Goal: Information Seeking & Learning: Check status

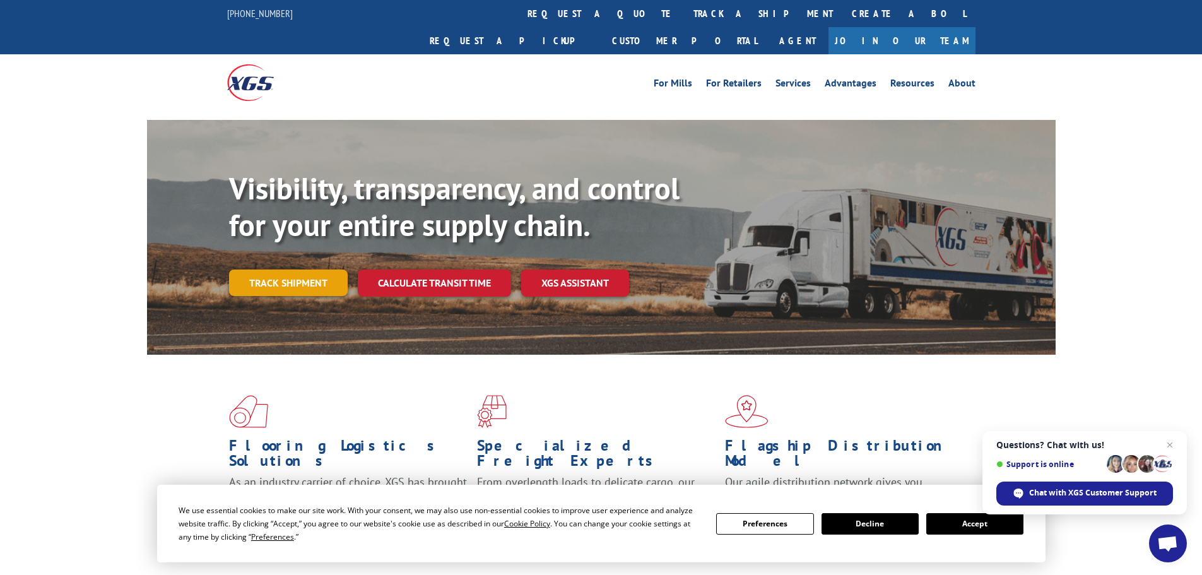
click at [320, 269] on link "Track shipment" at bounding box center [288, 282] width 119 height 27
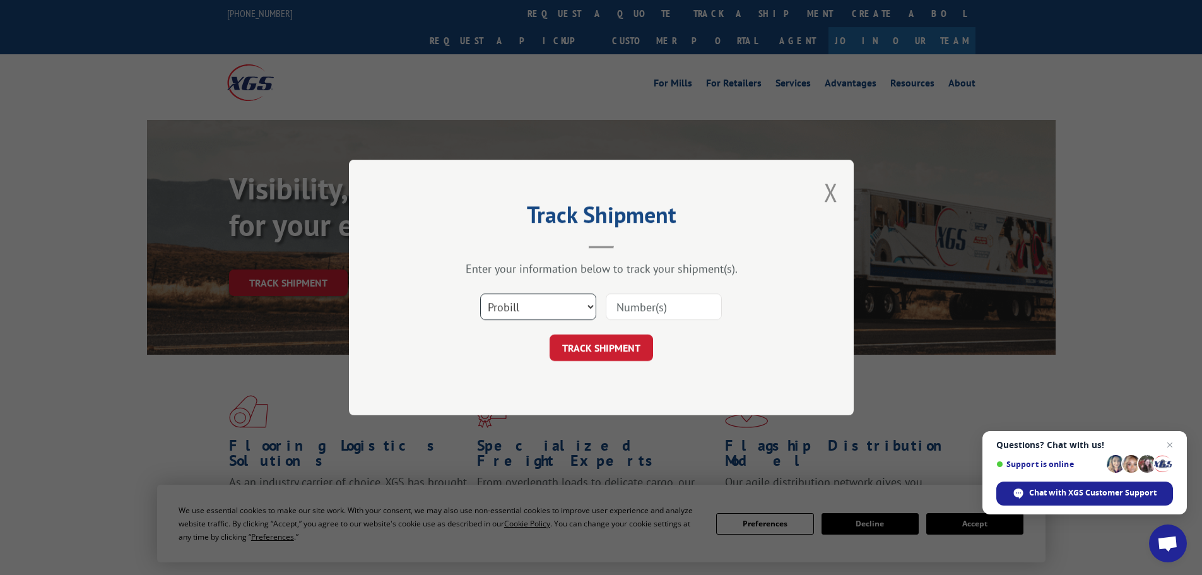
click at [535, 311] on select "Select category... Probill BOL PO" at bounding box center [538, 306] width 116 height 27
select select "bol"
click at [480, 293] on select "Select category... Probill BOL PO" at bounding box center [538, 306] width 116 height 27
click at [640, 311] on input at bounding box center [664, 306] width 116 height 27
paste input "5618808"
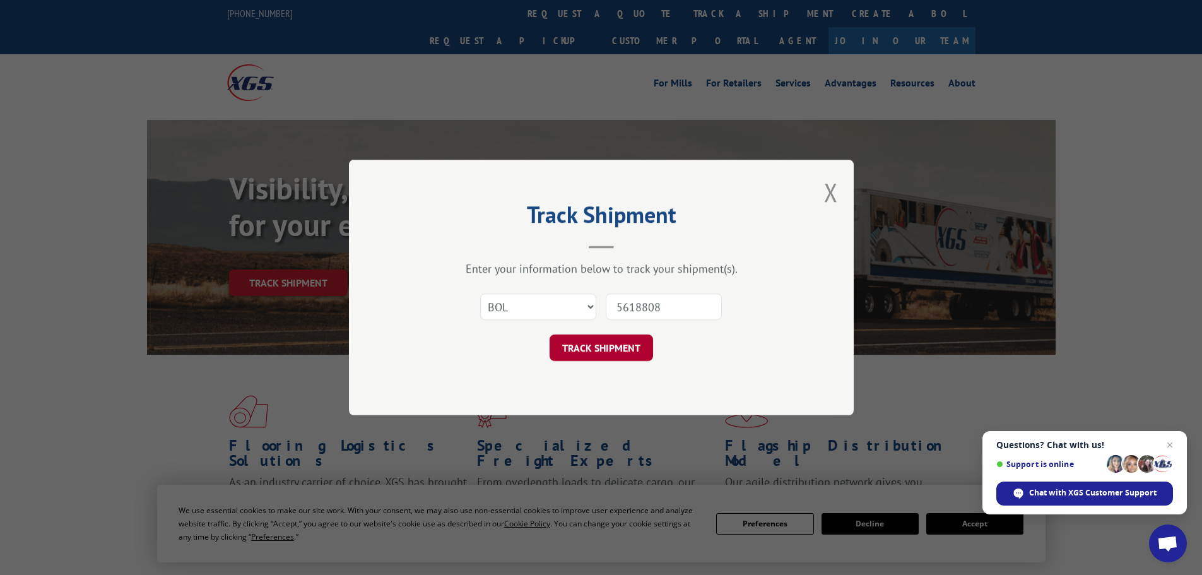
type input "5618808"
click at [617, 347] on button "TRACK SHIPMENT" at bounding box center [602, 348] width 104 height 27
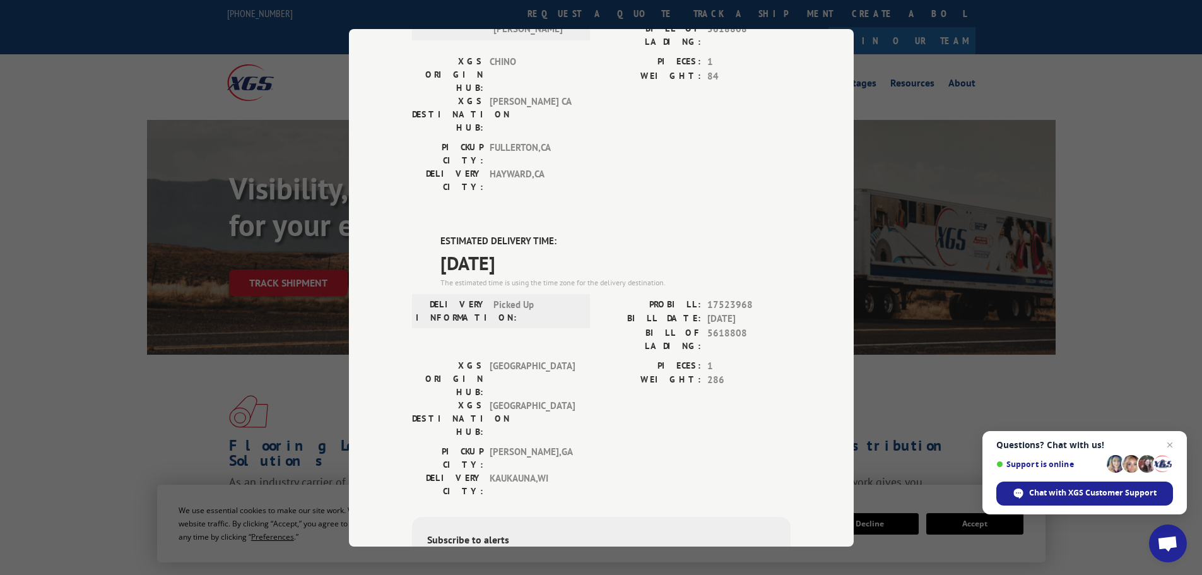
scroll to position [189, 0]
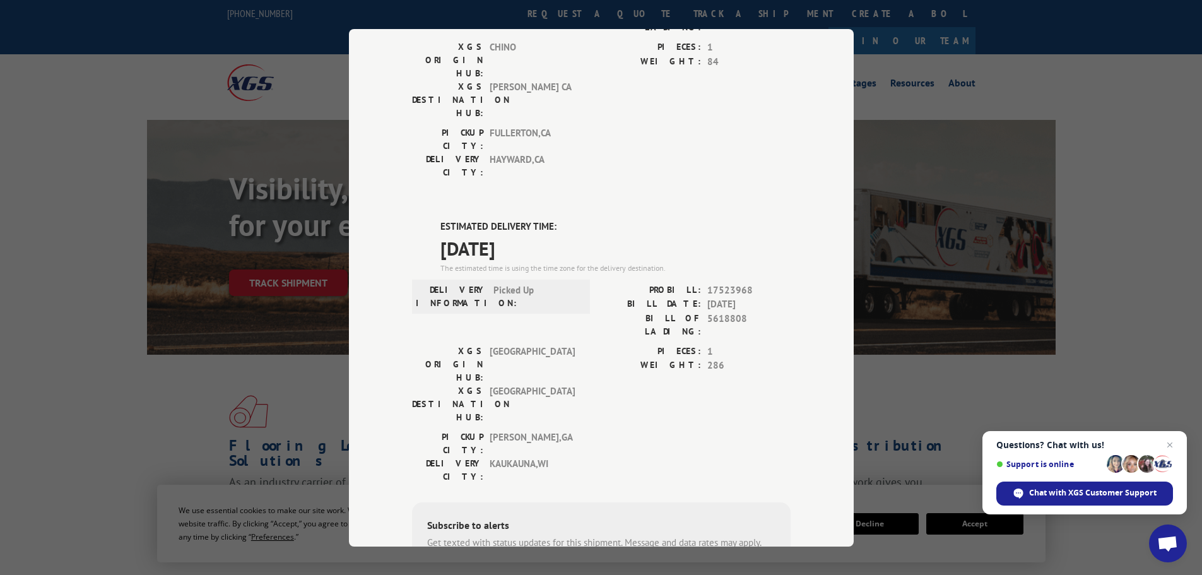
drag, startPoint x: 437, startPoint y: 171, endPoint x: 542, endPoint y: 175, distance: 104.9
click at [542, 220] on div "ESTIMATED DELIVERY TIME: [DATE] The estimated time is using the time zone for t…" at bounding box center [601, 447] width 379 height 454
copy span "[DATE]"
